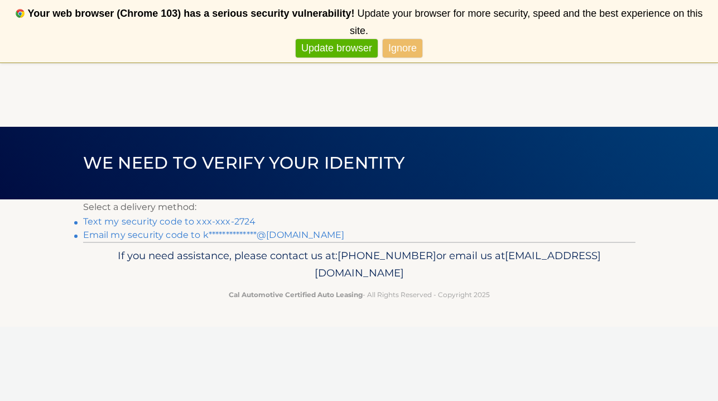
click at [240, 222] on link "Text my security code to xxx-xxx-2724" at bounding box center [169, 221] width 173 height 11
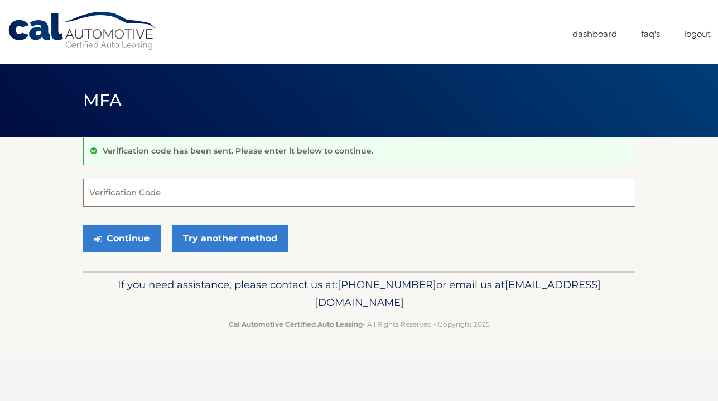
click at [157, 195] on input "Verification Code" at bounding box center [359, 193] width 553 height 28
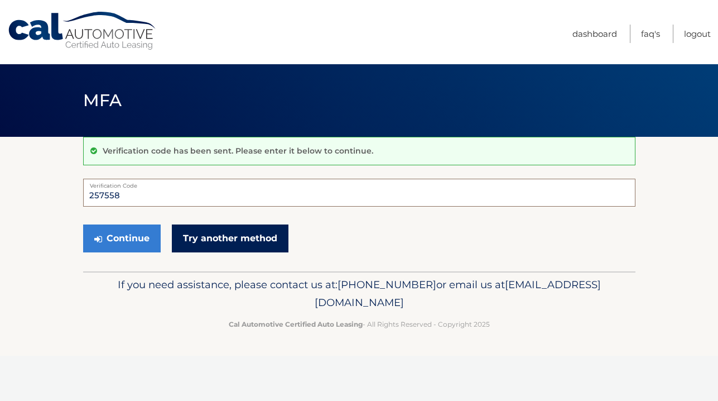
type input "257558"
click at [216, 232] on link "Try another method" at bounding box center [230, 238] width 117 height 28
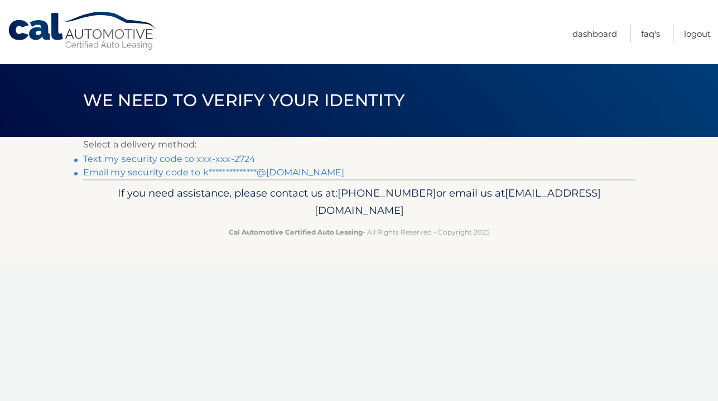
click at [194, 152] on li "Text my security code to xxx-xxx-2724" at bounding box center [359, 158] width 553 height 13
click at [193, 156] on link "Text my security code to xxx-xxx-2724" at bounding box center [169, 158] width 173 height 11
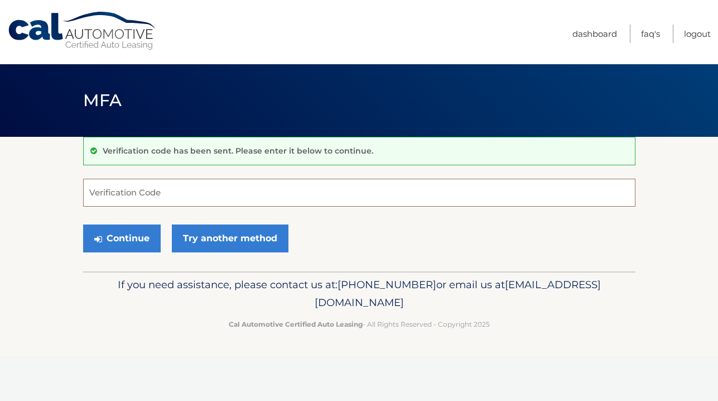
click at [184, 193] on input "Verification Code" at bounding box center [359, 193] width 553 height 28
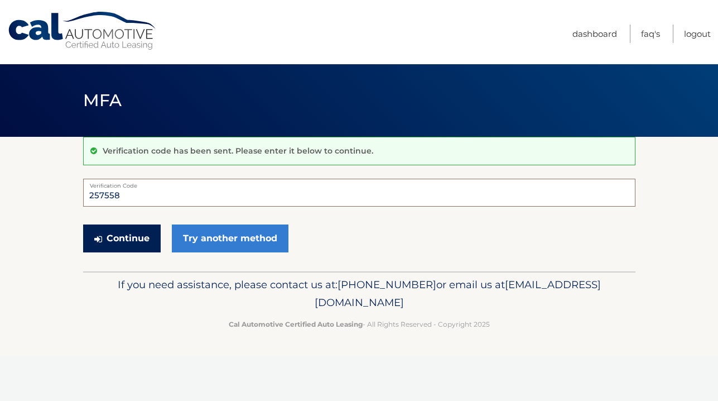
type input "257558"
click at [117, 240] on button "Continue" at bounding box center [122, 238] width 78 height 28
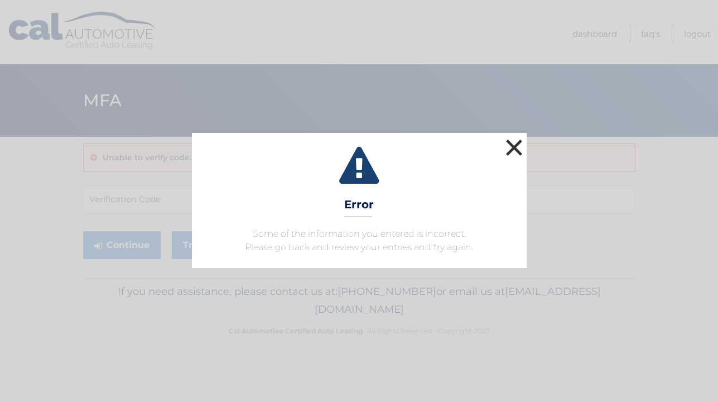
click at [516, 155] on button "×" at bounding box center [514, 147] width 22 height 22
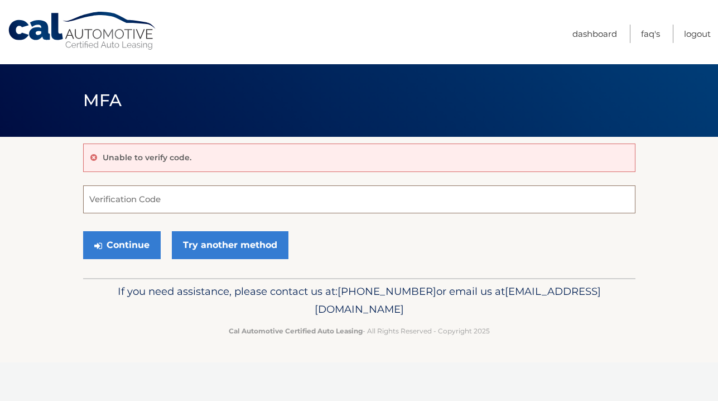
click at [230, 208] on input "Verification Code" at bounding box center [359, 199] width 553 height 28
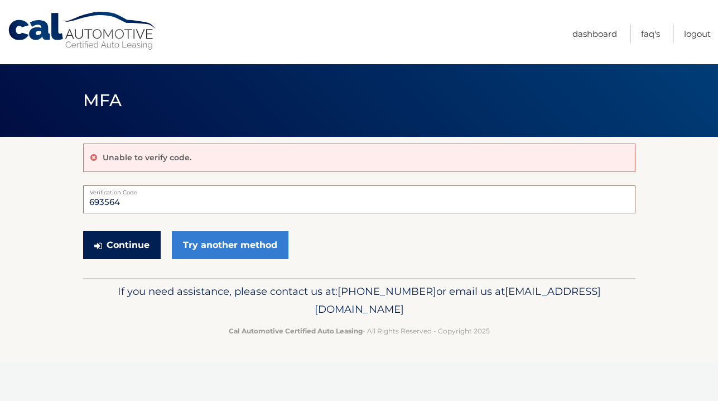
type input "693564"
click at [129, 251] on button "Continue" at bounding box center [122, 245] width 78 height 28
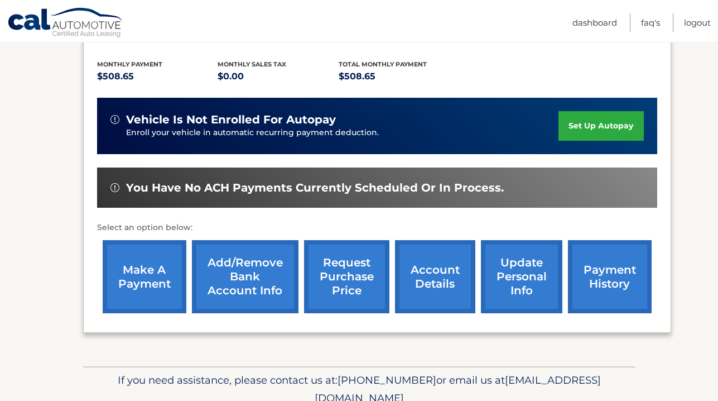
scroll to position [291, 0]
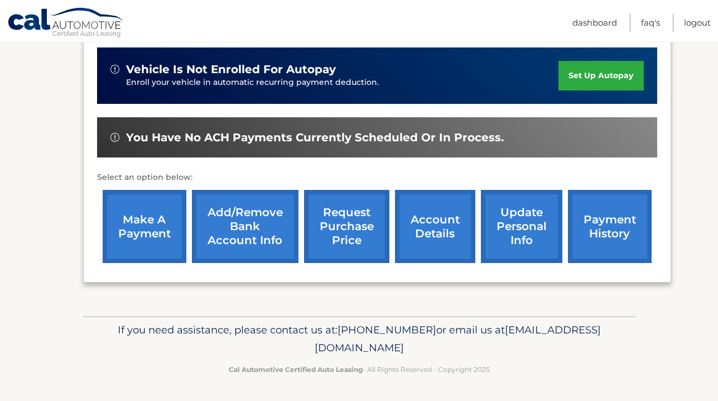
click at [148, 212] on link "make a payment" at bounding box center [145, 226] width 84 height 73
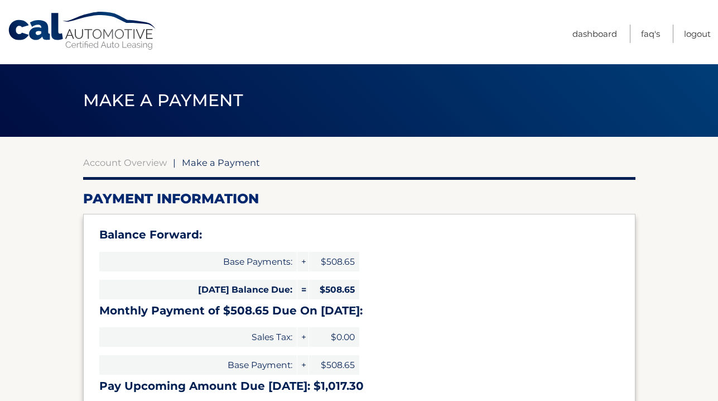
select select "ZWNlMGUzNGQtYjcyYS00MTc2LThlMTgtNmNkMTAxMmVkYTYw"
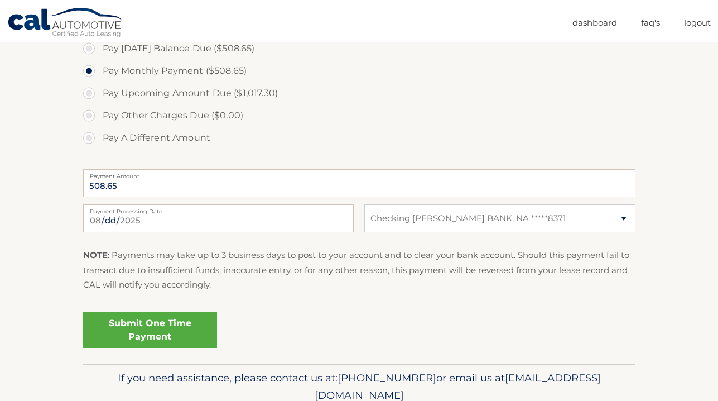
scroll to position [403, 0]
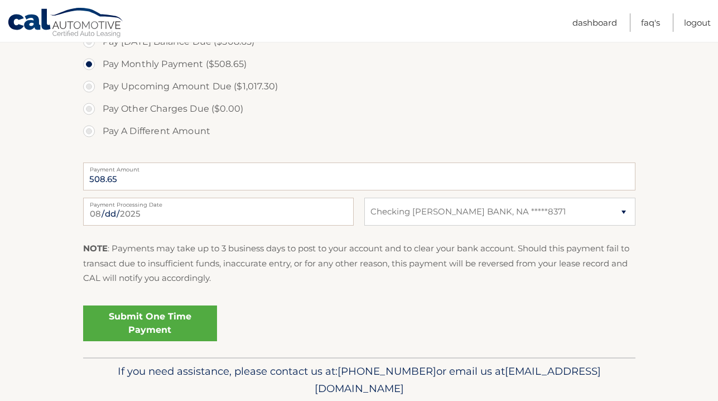
click at [157, 325] on link "Submit One Time Payment" at bounding box center [150, 323] width 134 height 36
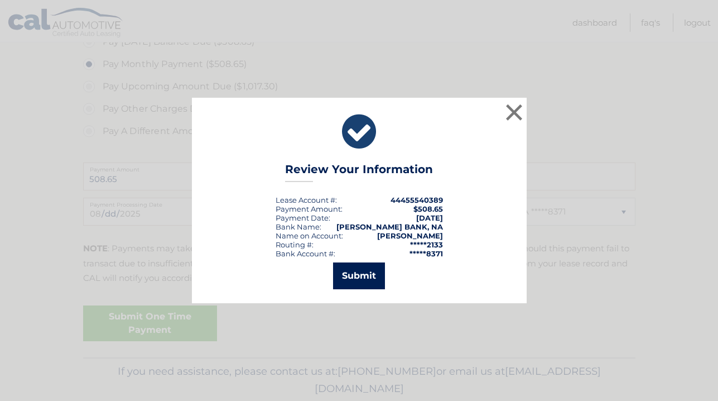
click at [355, 276] on button "Submit" at bounding box center [359, 275] width 52 height 27
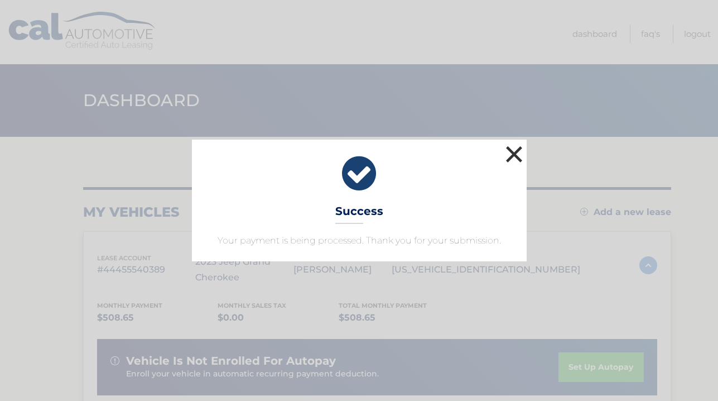
click at [513, 153] on button "×" at bounding box center [514, 154] width 22 height 22
